Goal: Navigation & Orientation: Find specific page/section

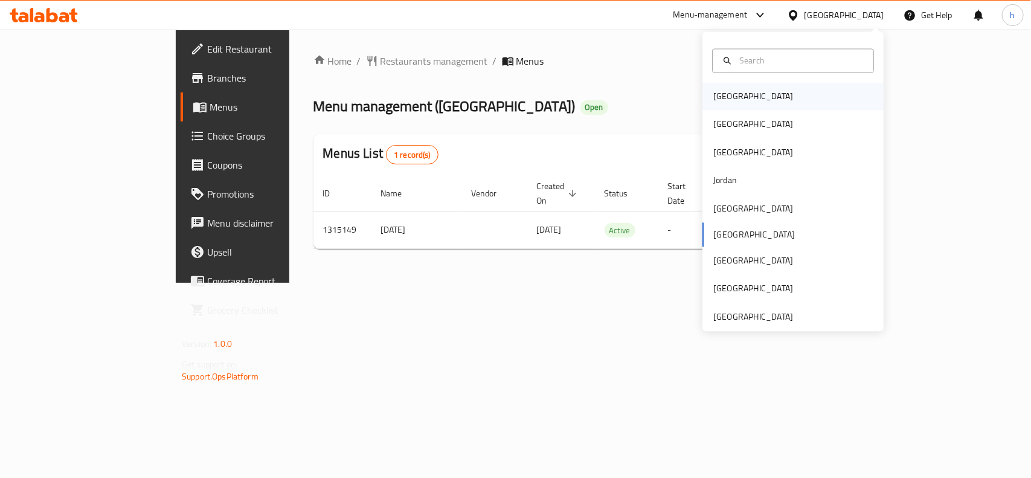
click at [730, 101] on div "[GEOGRAPHIC_DATA]" at bounding box center [753, 96] width 80 height 13
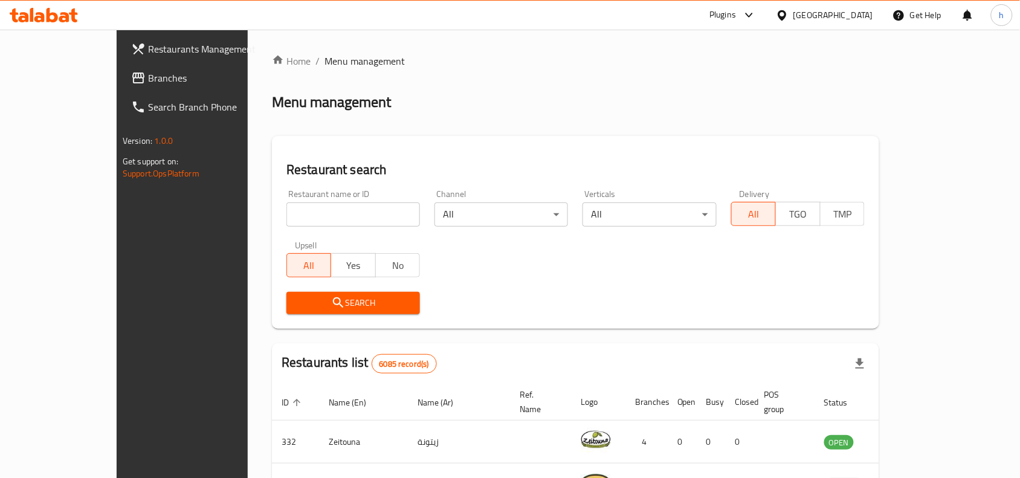
click at [148, 76] on span "Branches" at bounding box center [212, 78] width 129 height 14
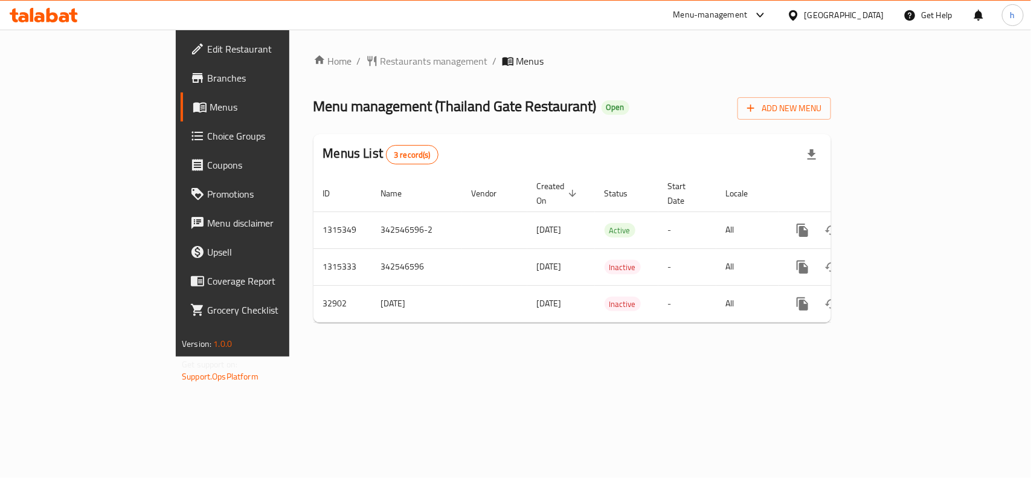
click at [864, 13] on div "[GEOGRAPHIC_DATA]" at bounding box center [845, 14] width 80 height 13
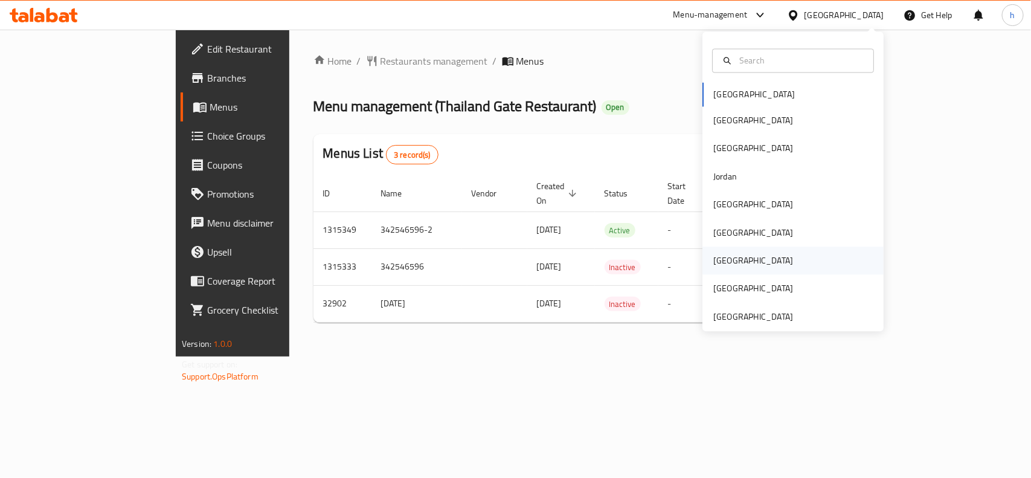
click at [719, 263] on div "[GEOGRAPHIC_DATA]" at bounding box center [753, 260] width 80 height 13
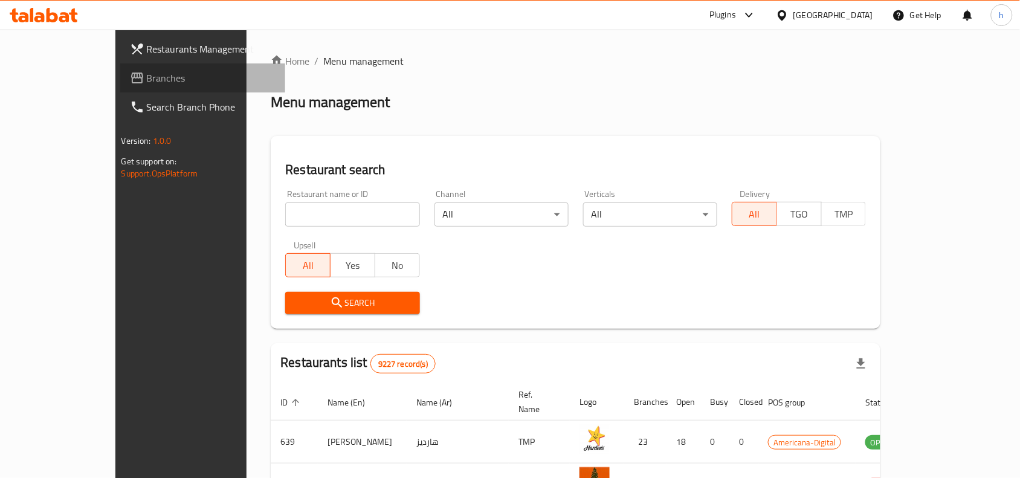
click at [120, 65] on link "Branches" at bounding box center [203, 77] width 166 height 29
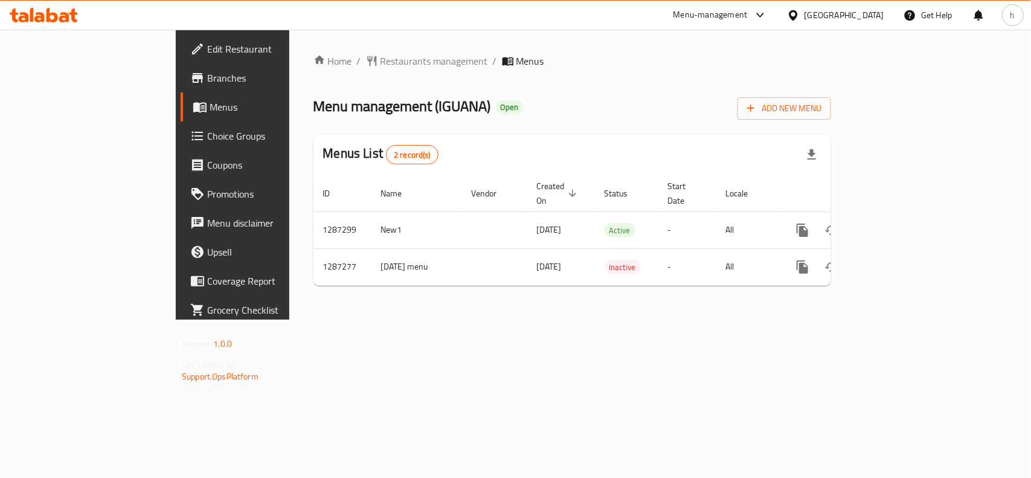
click at [429, 320] on div "Home / Restaurants management / Menus Menu management ( IGUANA ) Open Add New M…" at bounding box center [572, 175] width 566 height 290
